Goal: Find specific page/section: Find specific page/section

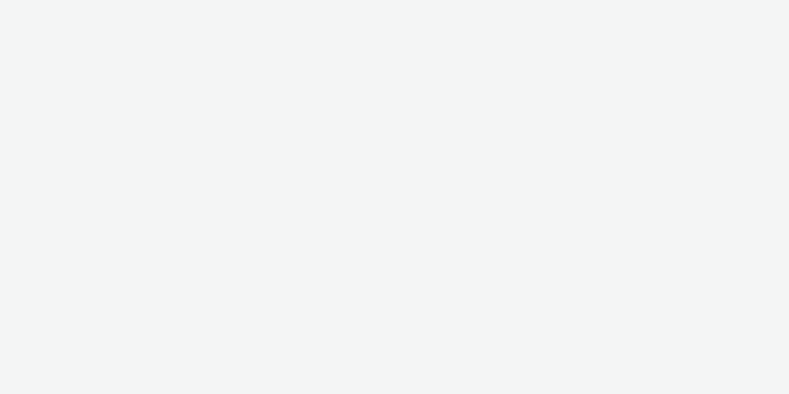
select select "2fc77e36-bb93-4aa3-9dff-dcb08e02eac6"
select select "633458d8-165b-4764-9f55-7760eda36fe8"
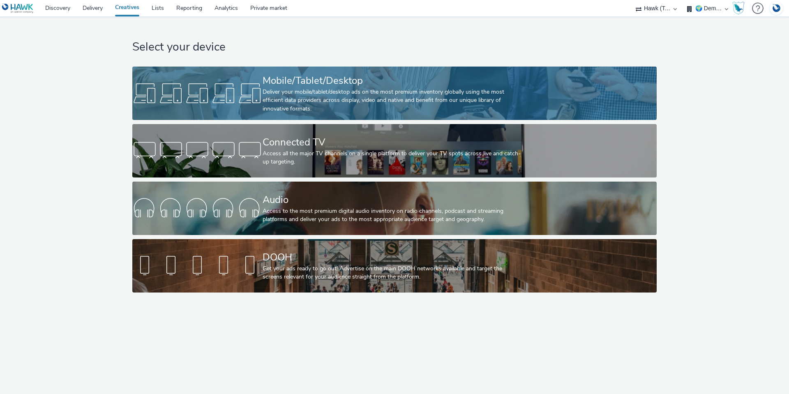
click at [226, 97] on div at bounding box center [197, 93] width 130 height 26
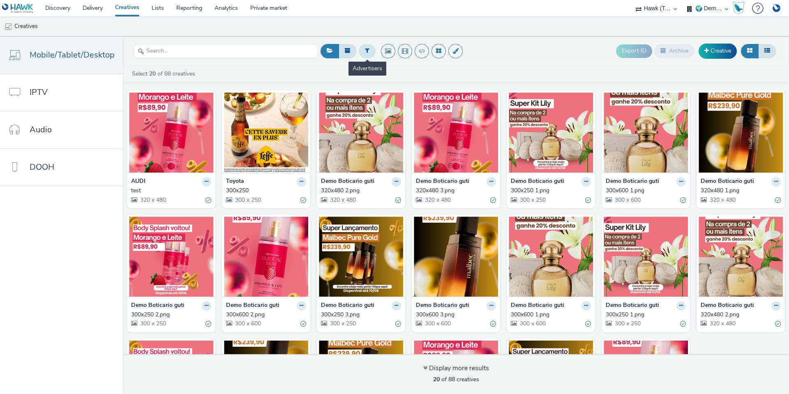
click at [371, 51] on button at bounding box center [367, 51] width 17 height 14
click at [393, 53] on div at bounding box center [409, 52] width 58 height 10
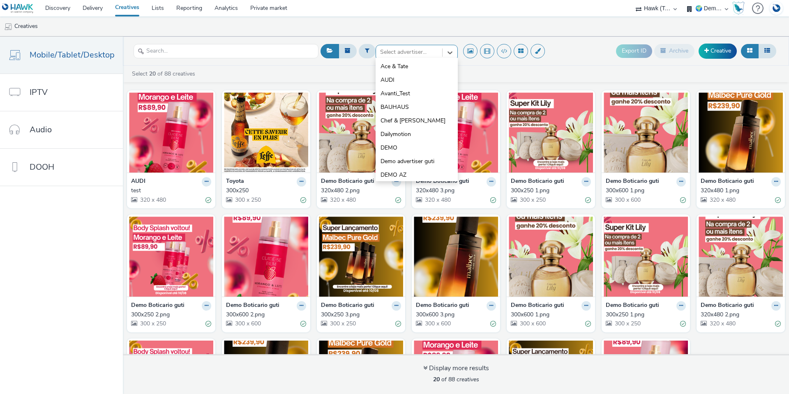
click at [338, 73] on div "Select 20 of 88 creatives" at bounding box center [458, 74] width 654 height 8
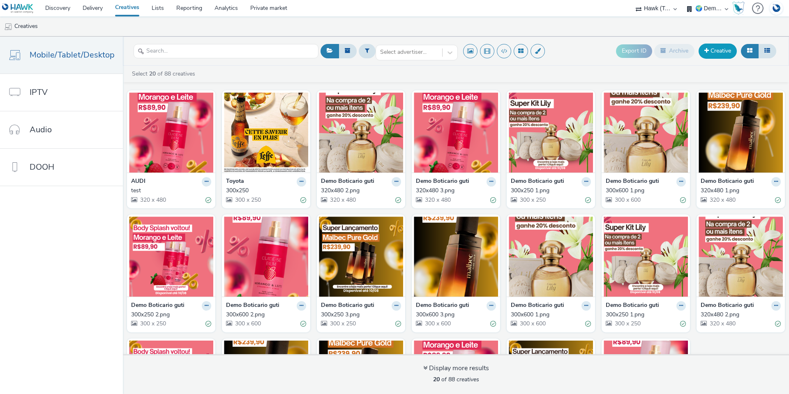
click at [705, 51] on span at bounding box center [706, 51] width 5 height 6
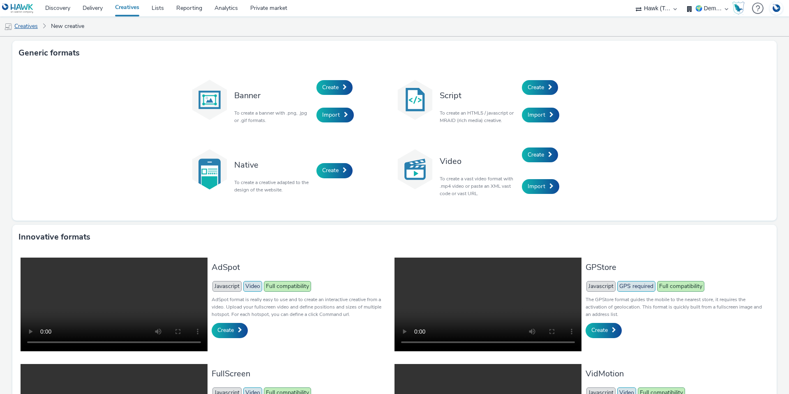
click at [31, 25] on link "Creatives" at bounding box center [21, 26] width 42 height 20
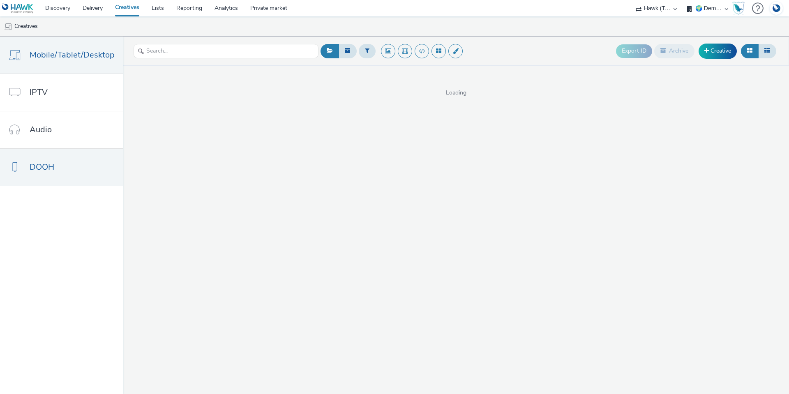
click at [72, 165] on link "DOOH" at bounding box center [61, 167] width 123 height 37
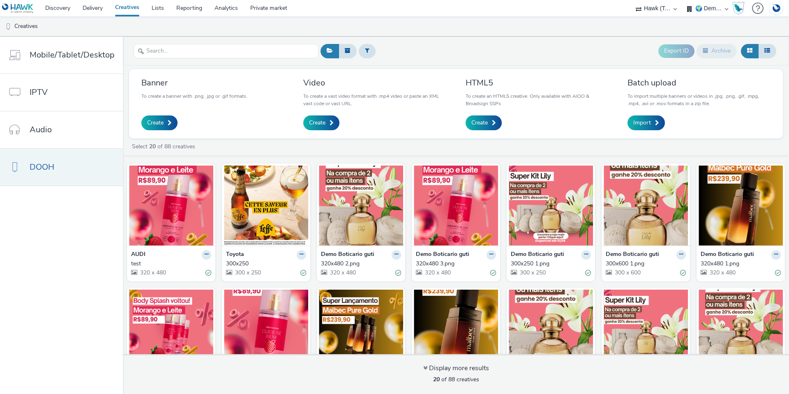
click at [35, 177] on link "DOOH" at bounding box center [61, 167] width 123 height 37
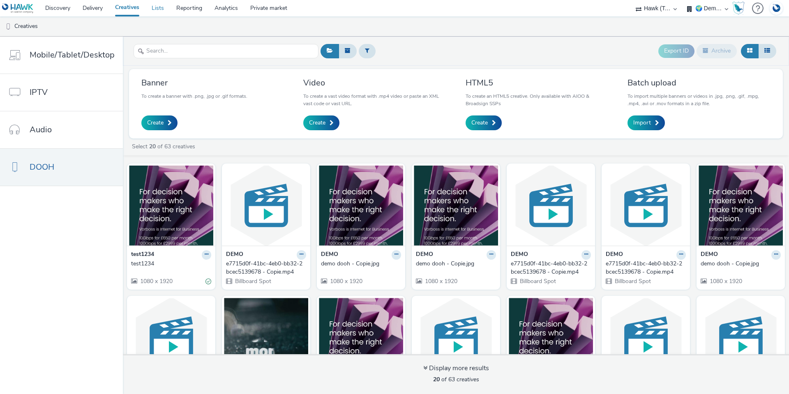
click at [160, 8] on link "Lists" at bounding box center [157, 8] width 25 height 16
